Goal: Entertainment & Leisure: Consume media (video, audio)

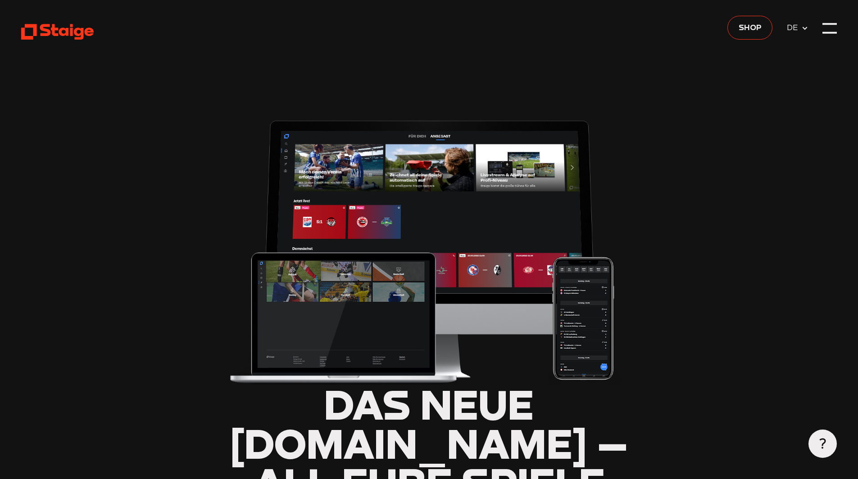
type input "0.8"
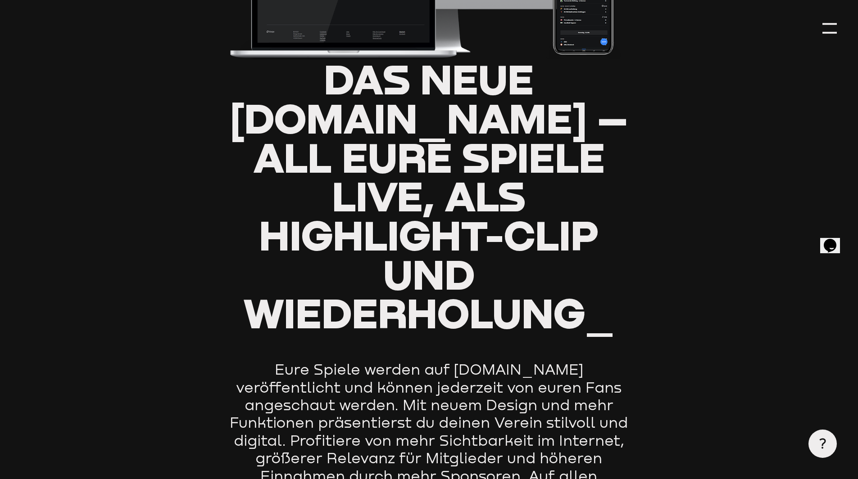
scroll to position [315, 0]
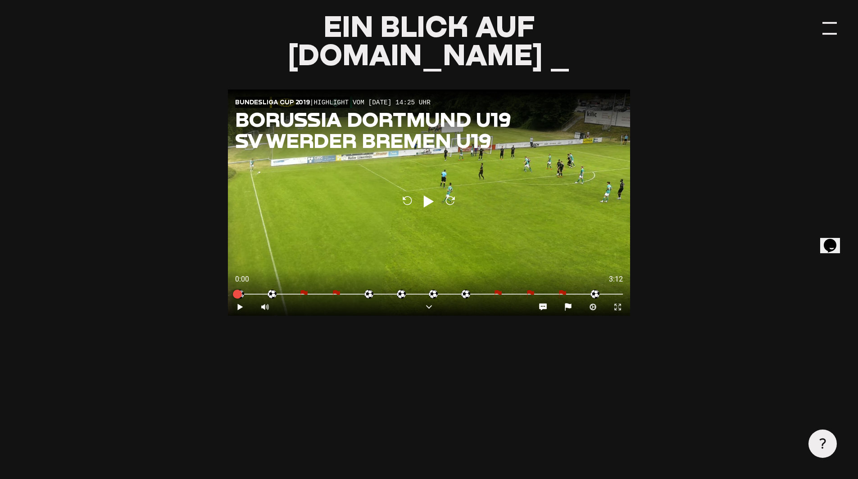
click at [832, 29] on div at bounding box center [829, 28] width 14 height 14
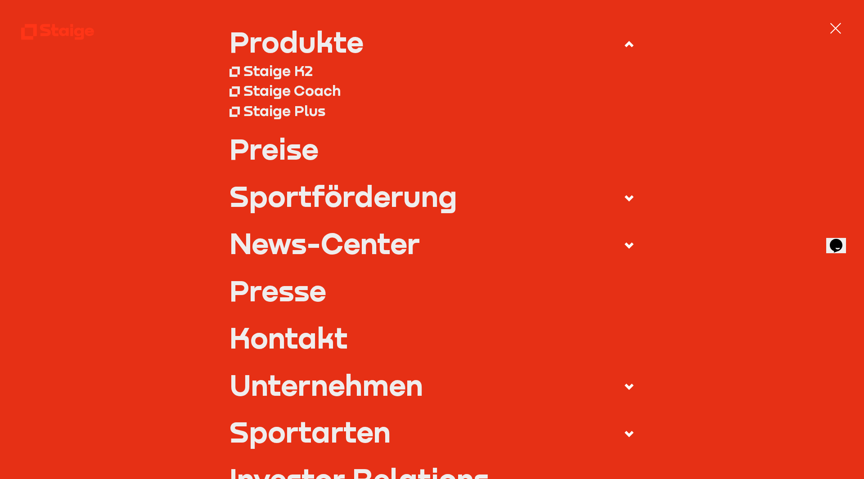
scroll to position [90, 0]
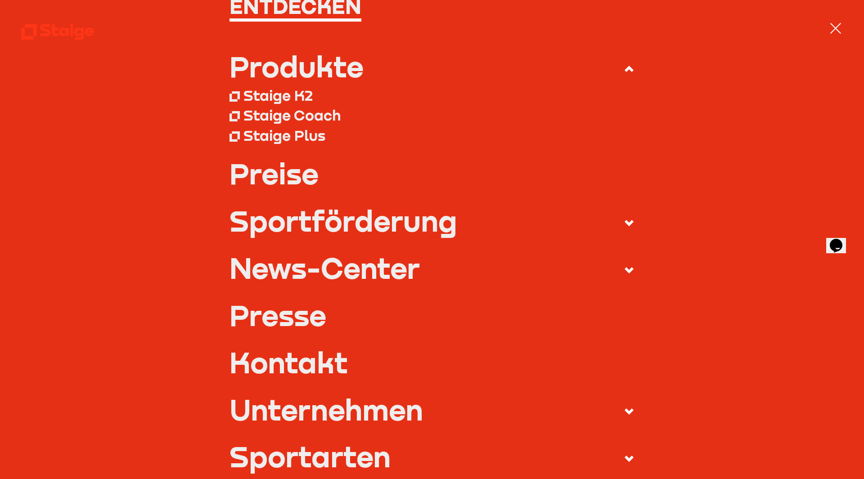
click at [839, 32] on div at bounding box center [835, 28] width 11 height 11
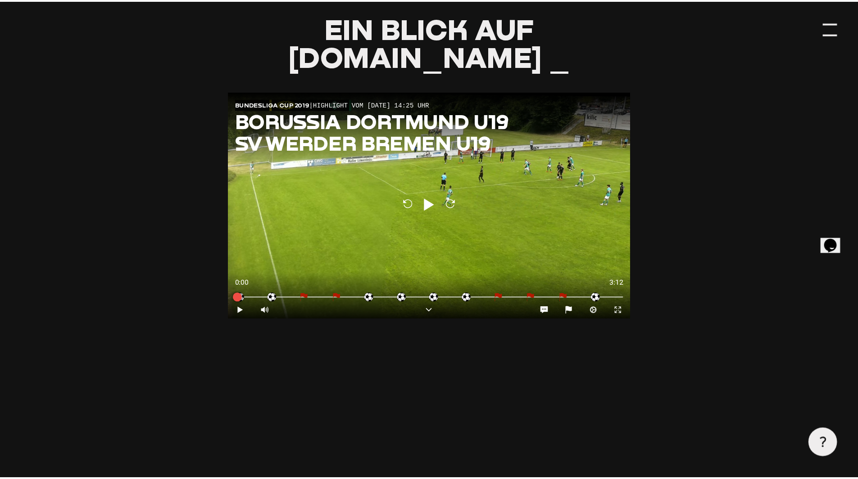
scroll to position [945, 0]
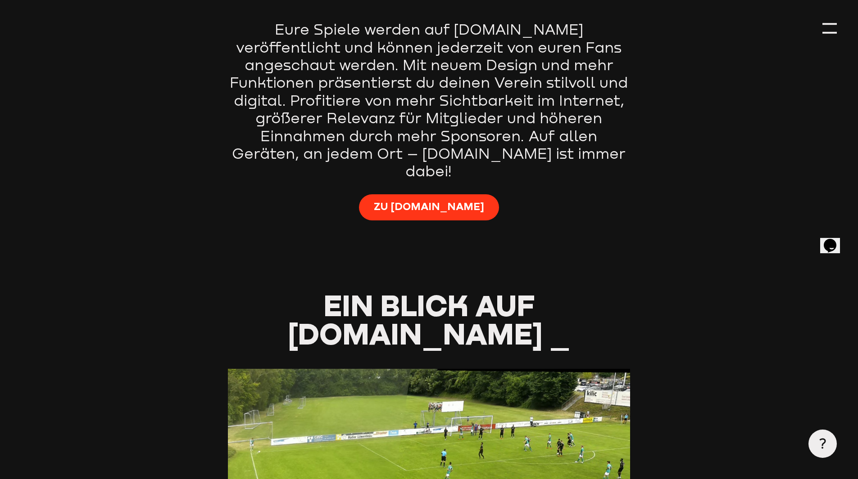
scroll to position [675, 0]
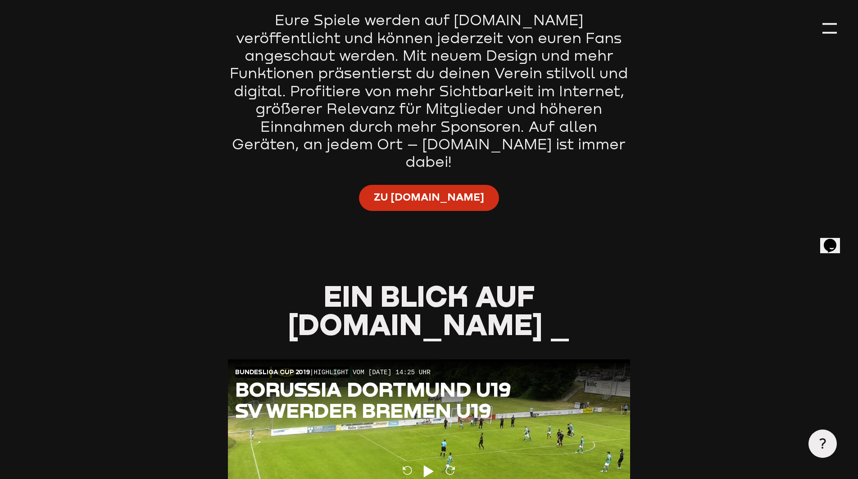
click at [422, 185] on link "Zu [DOMAIN_NAME]" at bounding box center [429, 198] width 140 height 26
type input "0.8"
